Goal: Task Accomplishment & Management: Manage account settings

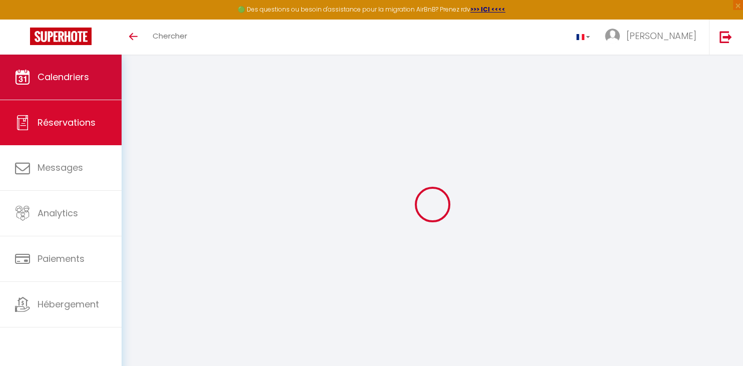
click at [85, 73] on span "Calendriers" at bounding box center [64, 77] width 52 height 13
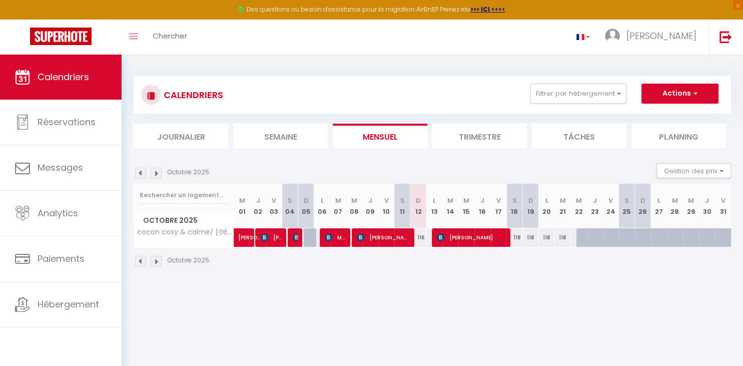
click at [423, 241] on div "116" at bounding box center [418, 237] width 16 height 19
type input "116"
type input "Dim 12 Octobre 2025"
type input "Lun 13 Octobre 2025"
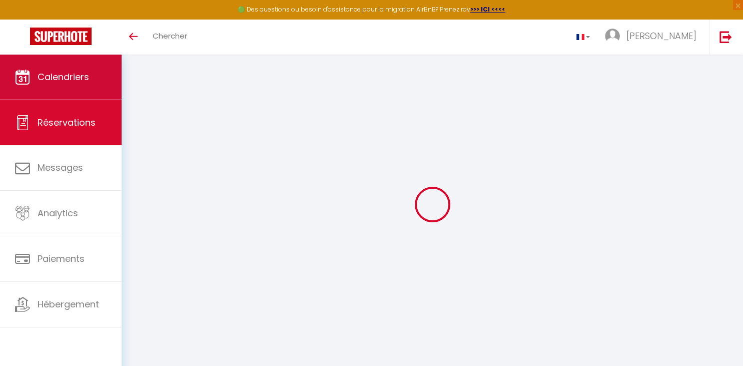
click at [79, 79] on span "Calendriers" at bounding box center [64, 77] width 52 height 13
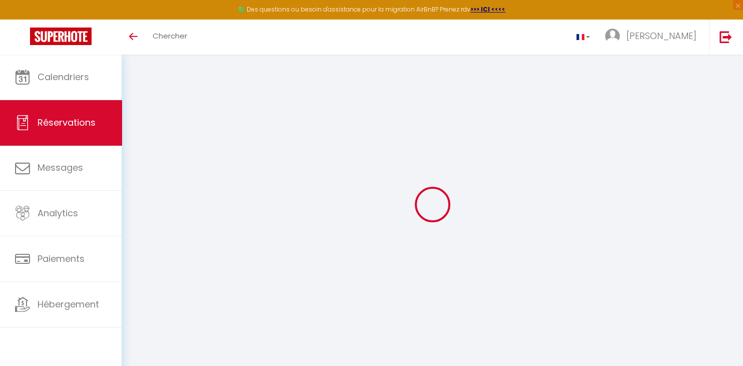
select select
checkbox input "false"
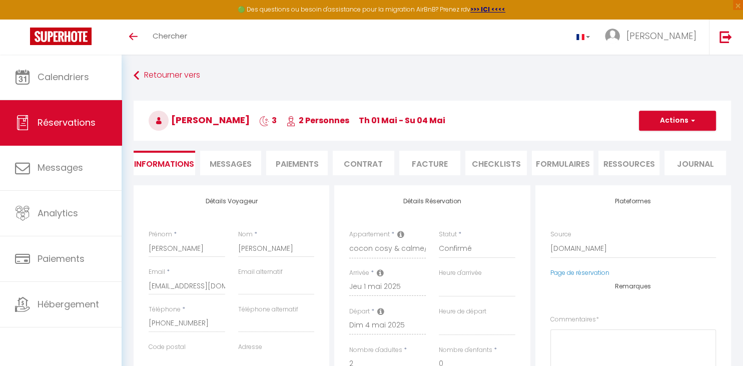
select select
checkbox input "false"
type textarea "** THIS RESERVATION HAS BEEN PRE-PAID ** Reservation has a cancellation grace p…"
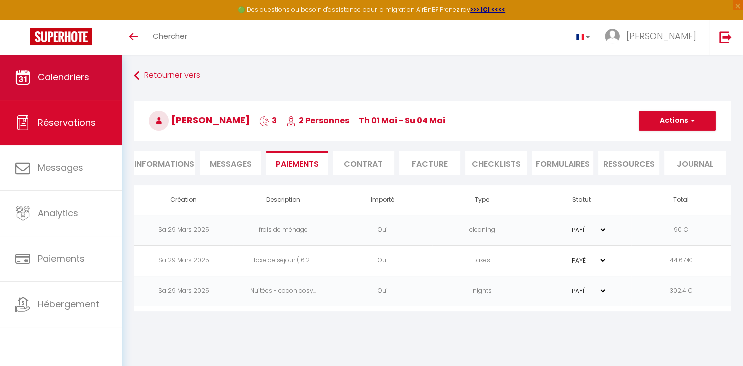
click at [78, 80] on span "Calendriers" at bounding box center [64, 77] width 52 height 13
